Goal: Task Accomplishment & Management: Manage account settings

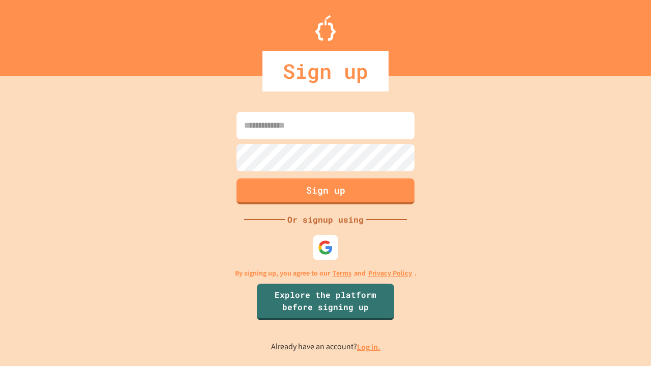
click at [369, 347] on link "Log in." at bounding box center [368, 347] width 23 height 11
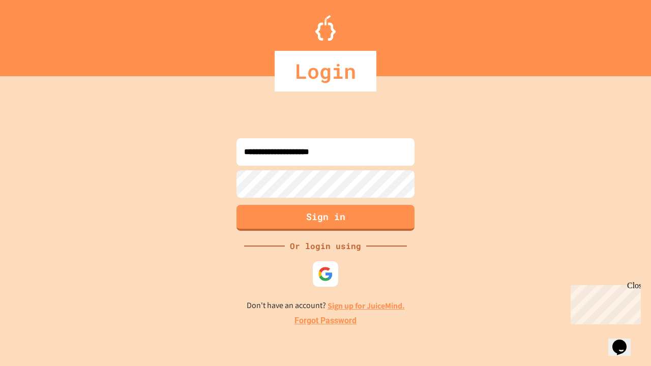
type input "**********"
